Goal: Go to known website: Access a specific website the user already knows

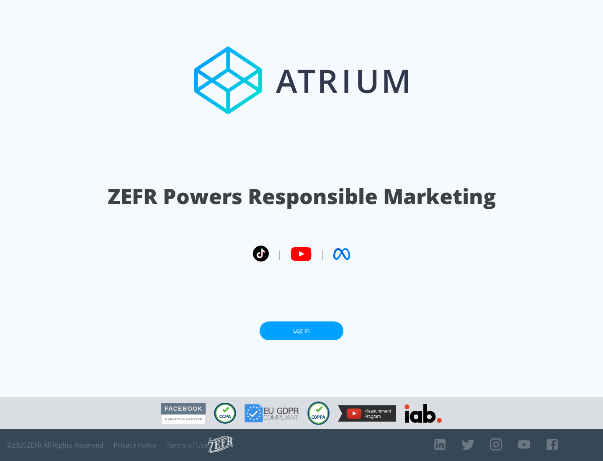
click at [302, 330] on link "Log In" at bounding box center [302, 330] width 84 height 19
